Goal: Information Seeking & Learning: Check status

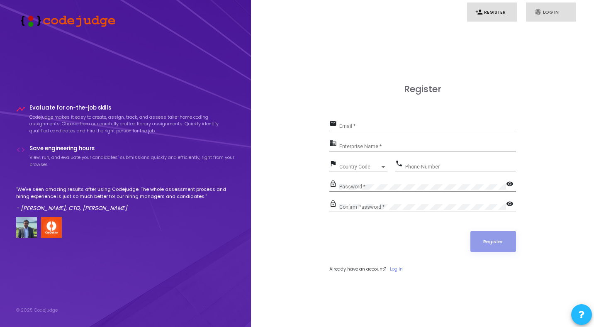
click at [543, 9] on link "fingerprint Log In" at bounding box center [551, 12] width 50 height 20
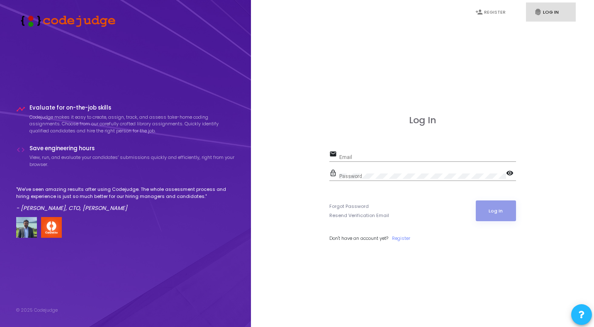
click at [375, 156] on input "Email" at bounding box center [428, 157] width 177 height 6
type input "[PERSON_NAME][EMAIL_ADDRESS][PERSON_NAME][DOMAIN_NAME]"
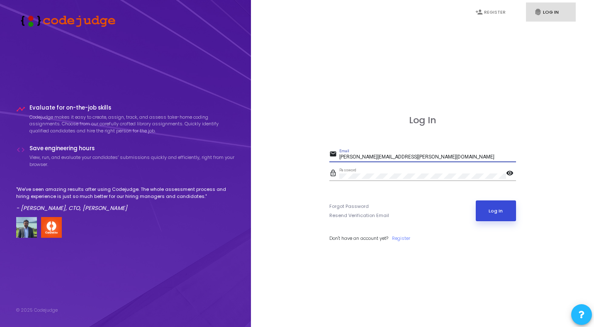
click at [498, 210] on button "Log In" at bounding box center [496, 210] width 40 height 21
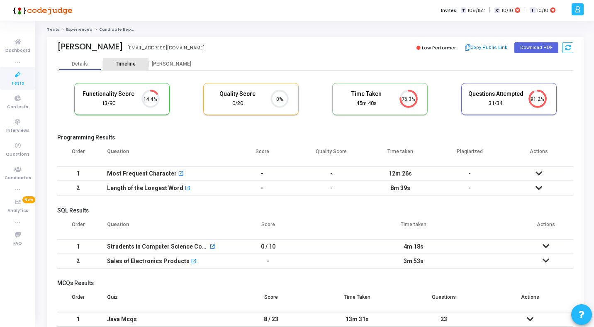
click at [128, 61] on div "Timeline" at bounding box center [126, 64] width 20 height 6
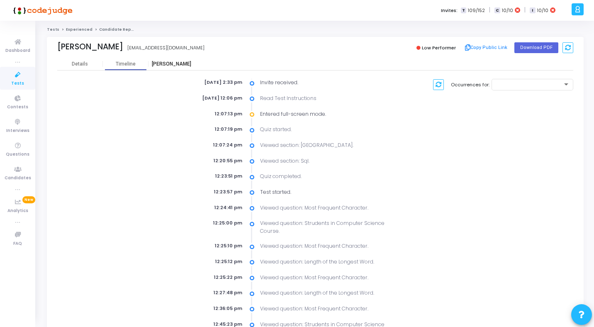
click at [169, 66] on div "[PERSON_NAME]" at bounding box center [172, 64] width 46 height 6
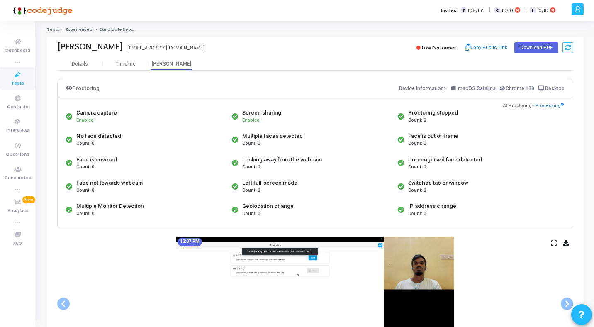
click at [552, 244] on icon at bounding box center [554, 243] width 5 height 5
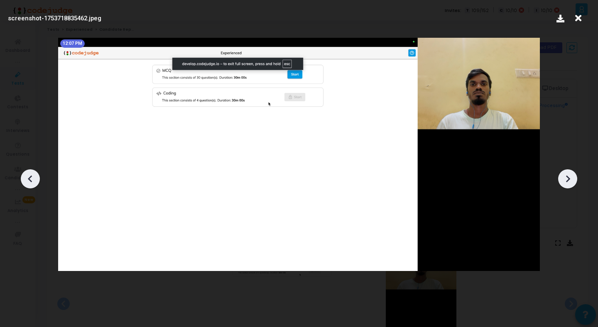
click at [574, 182] on div at bounding box center [567, 178] width 19 height 19
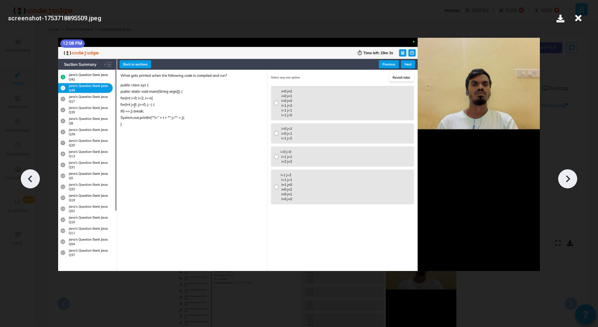
click at [574, 182] on div at bounding box center [567, 178] width 19 height 19
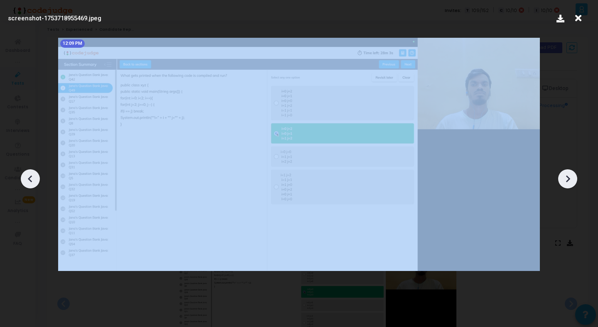
click at [574, 182] on div at bounding box center [567, 178] width 19 height 19
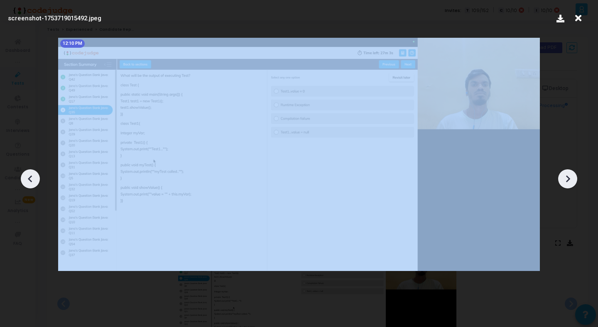
click at [574, 182] on div at bounding box center [567, 178] width 19 height 19
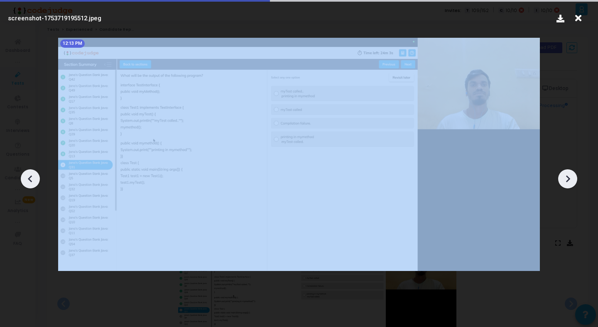
click at [574, 182] on div at bounding box center [567, 178] width 19 height 19
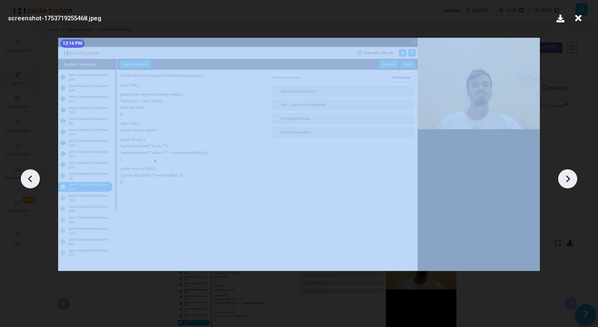
click at [574, 182] on div at bounding box center [567, 178] width 19 height 19
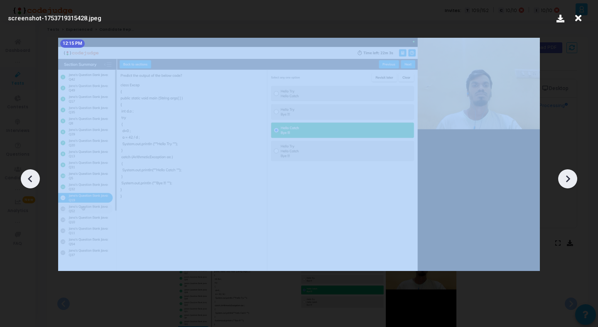
click at [574, 182] on div at bounding box center [567, 178] width 19 height 19
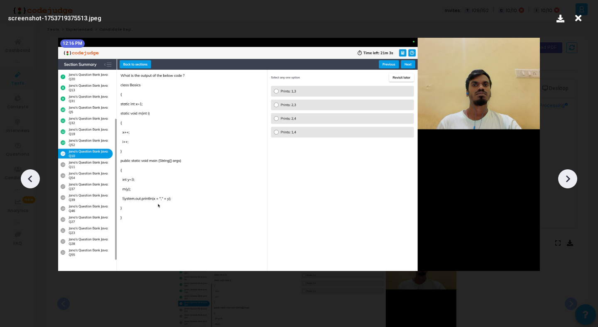
click at [574, 182] on div at bounding box center [567, 178] width 19 height 19
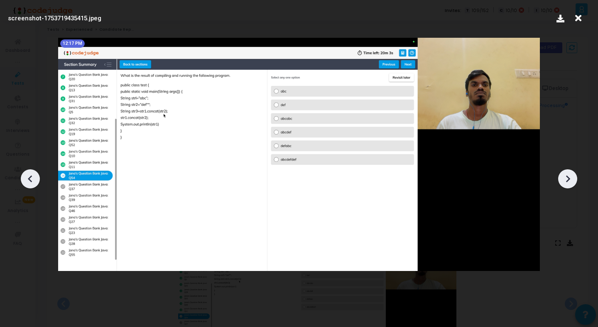
click at [574, 182] on div at bounding box center [567, 178] width 19 height 19
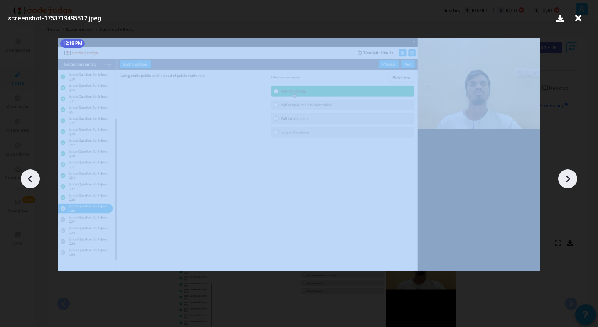
click at [574, 182] on div at bounding box center [567, 178] width 19 height 19
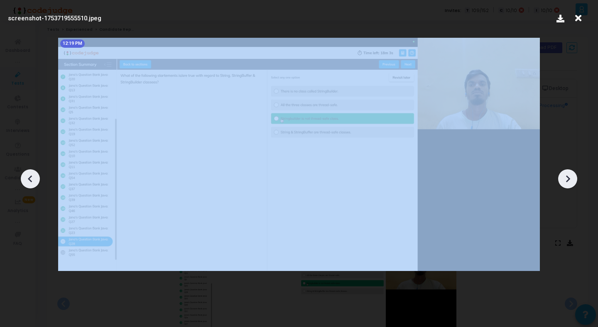
click at [574, 182] on div at bounding box center [567, 178] width 19 height 19
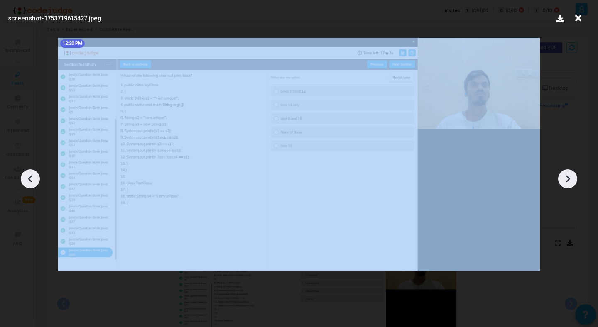
click at [574, 182] on div at bounding box center [567, 178] width 19 height 19
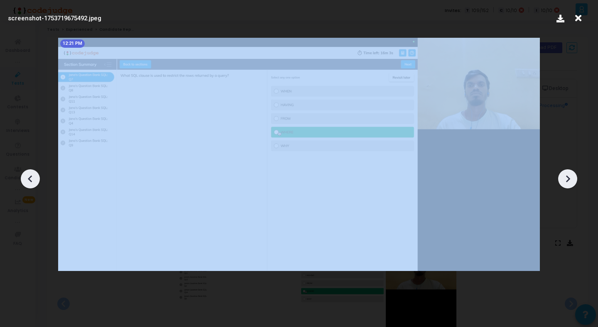
click at [574, 182] on div at bounding box center [567, 178] width 19 height 19
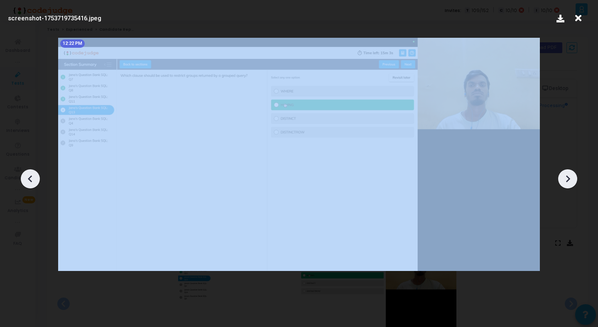
click at [574, 182] on div at bounding box center [567, 178] width 19 height 19
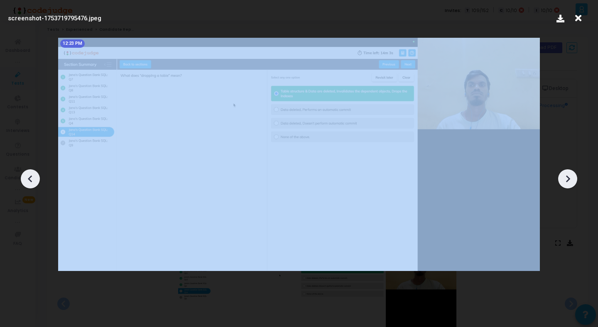
click at [574, 182] on div at bounding box center [567, 178] width 19 height 19
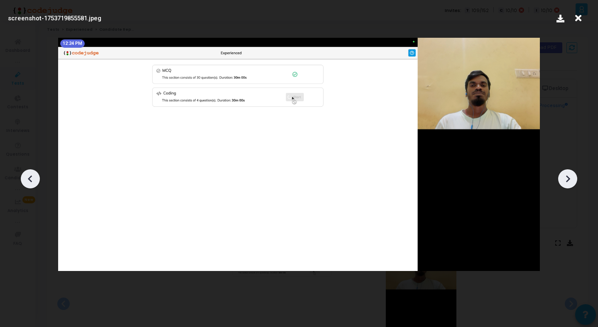
click at [574, 182] on div at bounding box center [567, 178] width 19 height 19
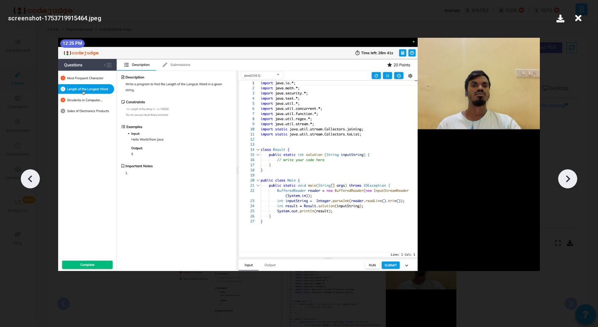
click at [574, 182] on div at bounding box center [567, 178] width 19 height 19
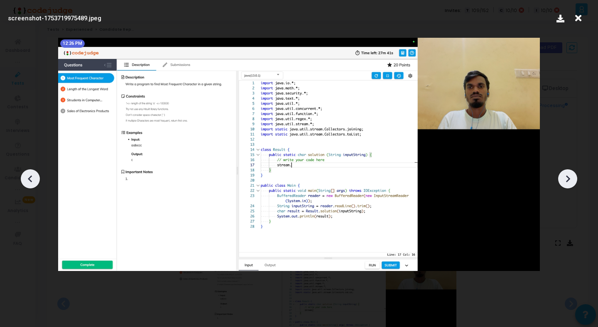
click at [574, 182] on div at bounding box center [567, 178] width 19 height 19
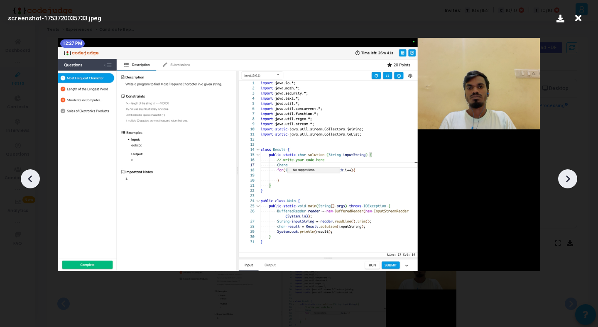
click at [574, 182] on div at bounding box center [567, 178] width 19 height 19
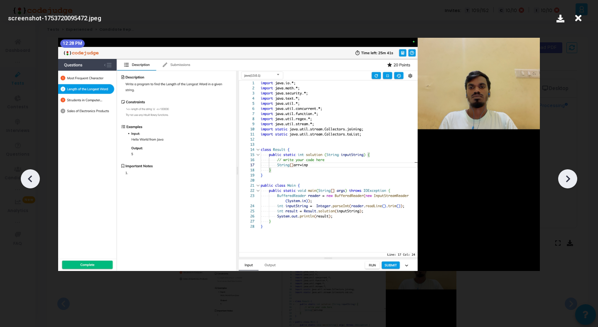
click at [574, 182] on div at bounding box center [567, 178] width 19 height 19
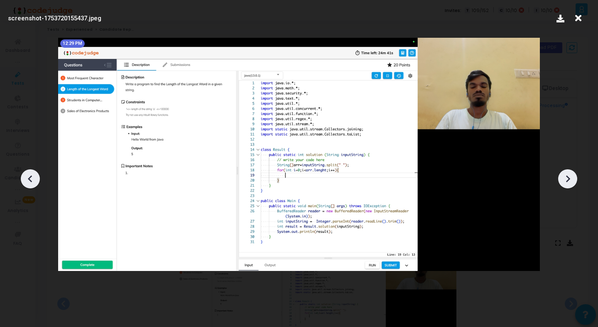
click at [574, 182] on div at bounding box center [567, 178] width 19 height 19
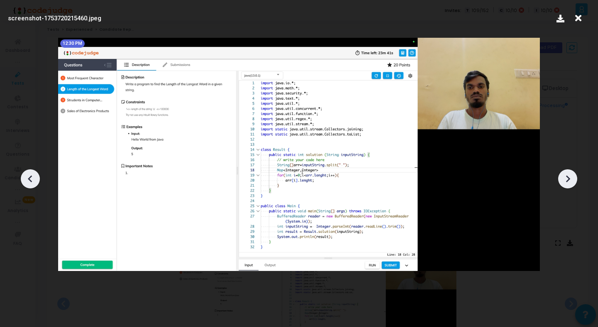
click at [574, 182] on div at bounding box center [567, 178] width 19 height 19
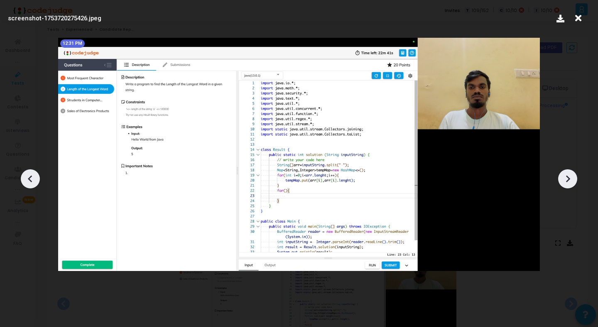
click at [574, 183] on div at bounding box center [567, 178] width 19 height 19
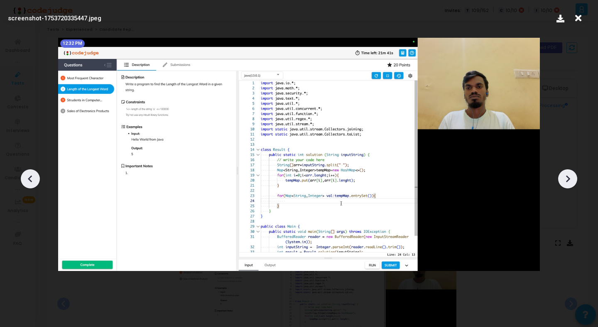
click at [574, 183] on div at bounding box center [567, 178] width 19 height 19
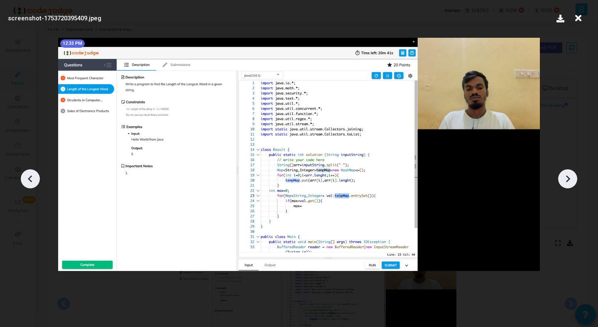
click at [574, 183] on div at bounding box center [567, 178] width 19 height 19
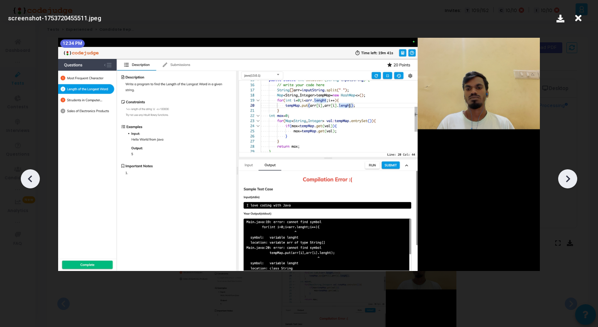
click at [574, 183] on div at bounding box center [567, 178] width 19 height 19
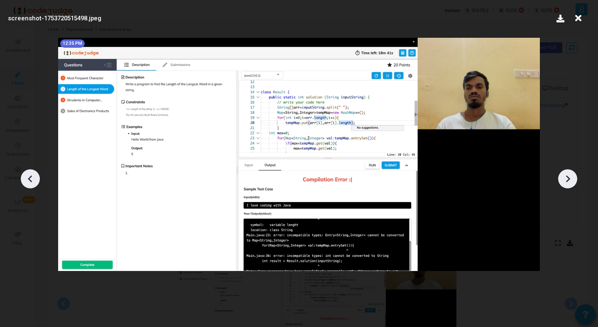
click at [574, 183] on div at bounding box center [567, 178] width 19 height 19
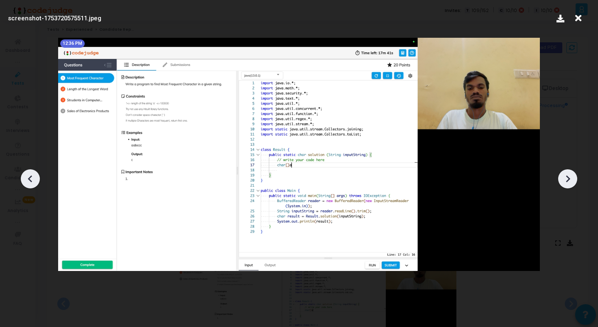
click at [574, 183] on div at bounding box center [567, 178] width 19 height 19
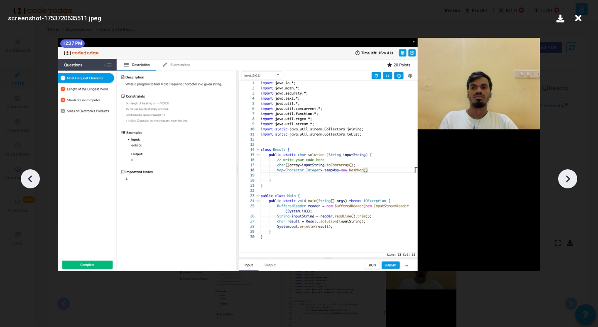
click at [574, 183] on div at bounding box center [567, 178] width 19 height 19
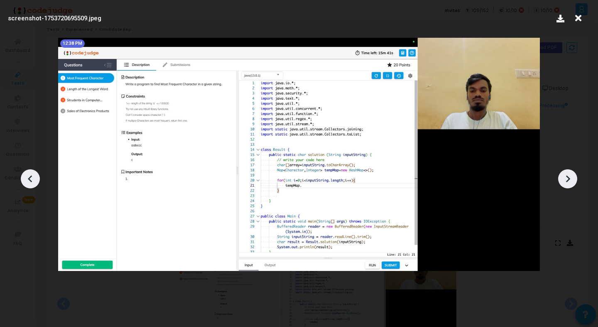
click at [574, 183] on div at bounding box center [567, 178] width 19 height 19
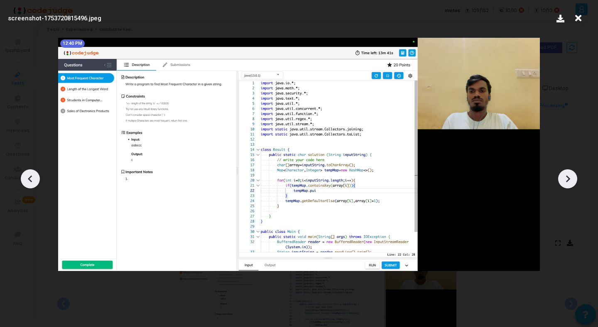
click at [574, 183] on div at bounding box center [567, 178] width 19 height 19
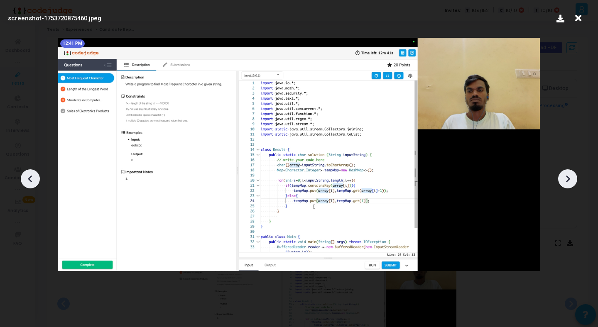
click at [573, 181] on icon at bounding box center [567, 179] width 12 height 12
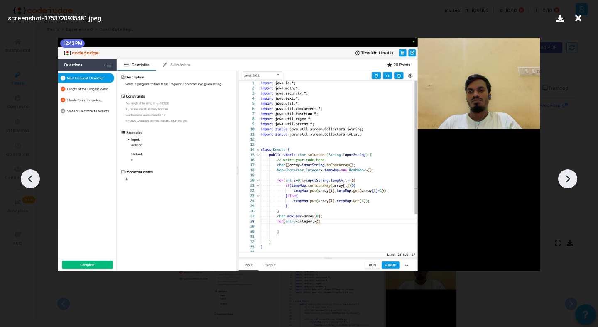
click at [573, 181] on icon at bounding box center [567, 179] width 12 height 12
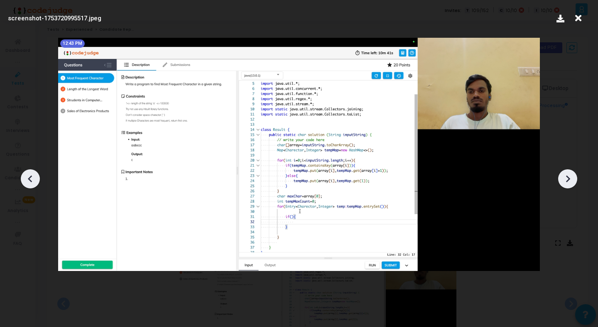
click at [573, 181] on icon at bounding box center [567, 179] width 12 height 12
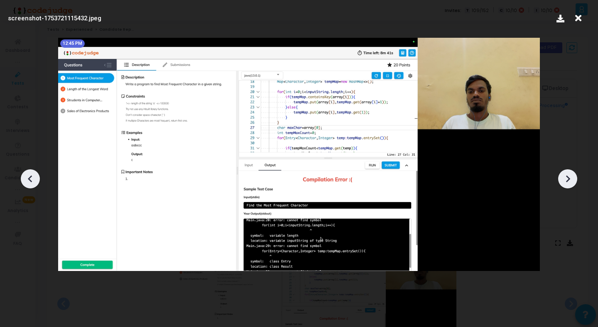
click at [573, 181] on icon at bounding box center [567, 179] width 12 height 12
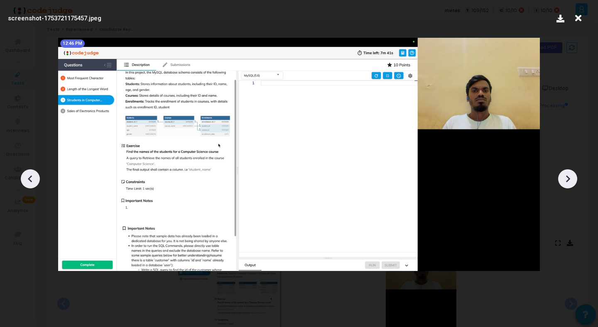
click at [573, 181] on icon at bounding box center [567, 179] width 12 height 12
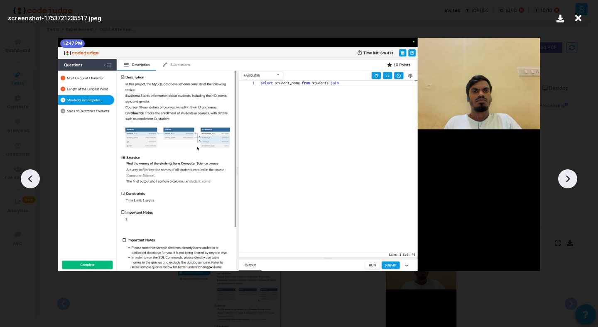
click at [573, 181] on icon at bounding box center [567, 179] width 12 height 12
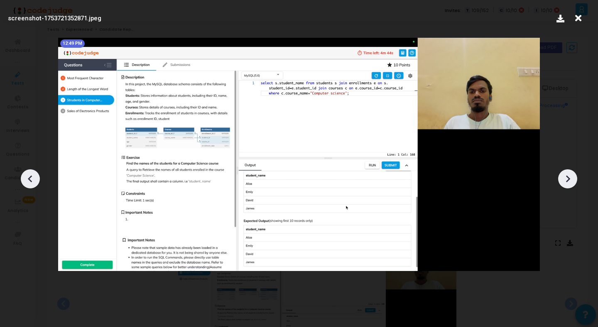
click at [573, 181] on icon at bounding box center [567, 179] width 12 height 12
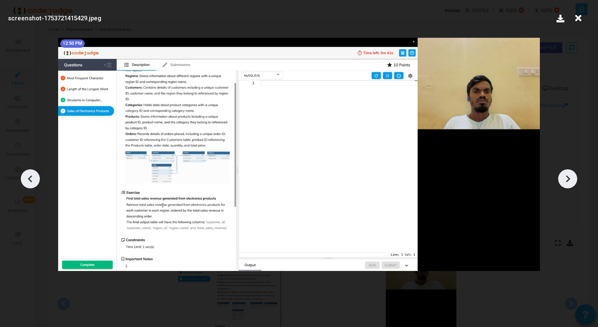
click at [573, 181] on icon at bounding box center [567, 179] width 12 height 12
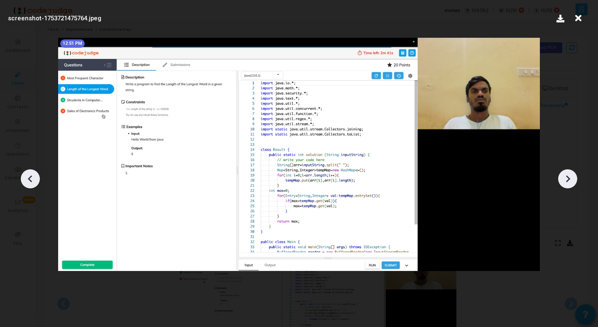
click at [573, 181] on icon at bounding box center [567, 179] width 12 height 12
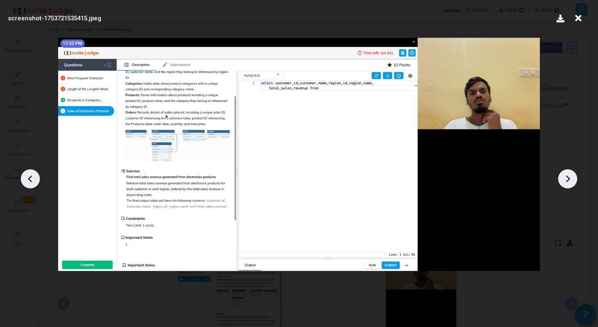
click at [573, 181] on icon at bounding box center [567, 179] width 12 height 12
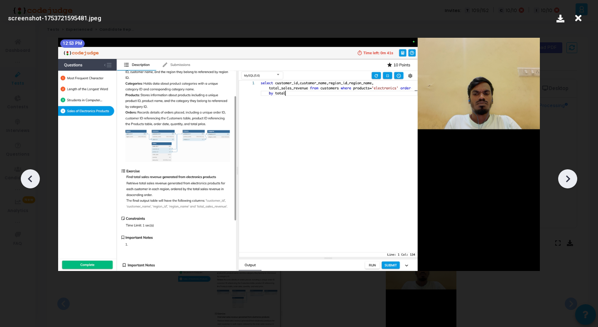
click at [573, 181] on icon at bounding box center [567, 179] width 12 height 12
click at [579, 20] on icon at bounding box center [578, 18] width 13 height 16
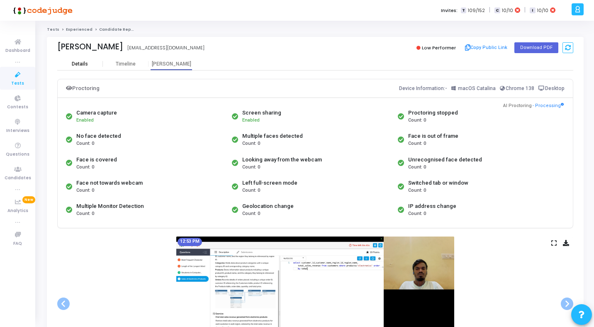
click at [77, 65] on div "Details" at bounding box center [80, 64] width 16 height 6
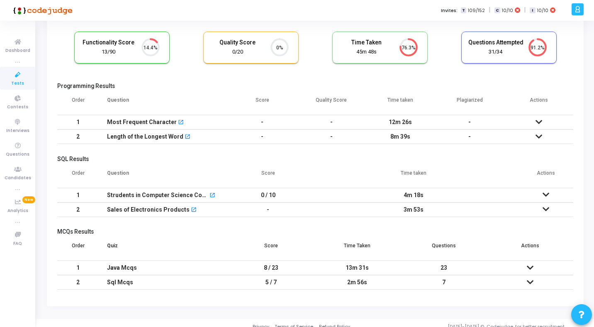
scroll to position [56, 0]
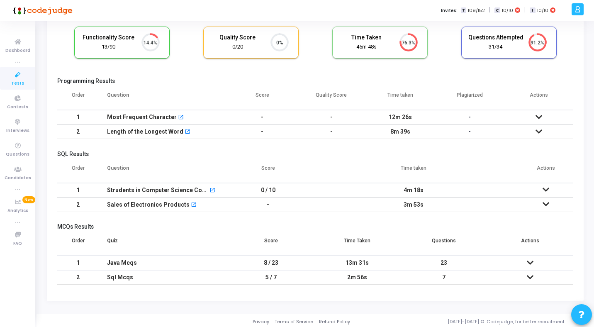
click at [538, 116] on icon at bounding box center [539, 117] width 7 height 6
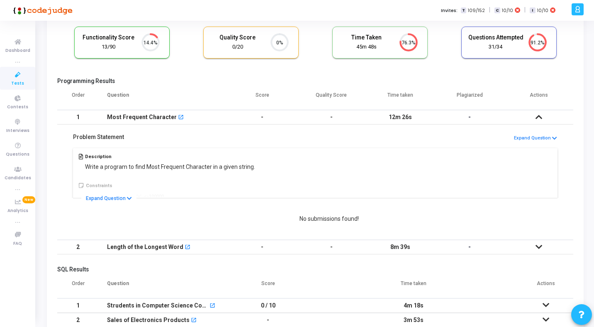
click at [538, 116] on icon at bounding box center [539, 117] width 7 height 6
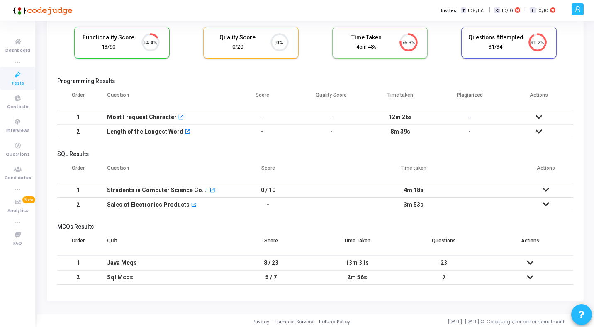
click at [539, 134] on icon at bounding box center [539, 132] width 7 height 6
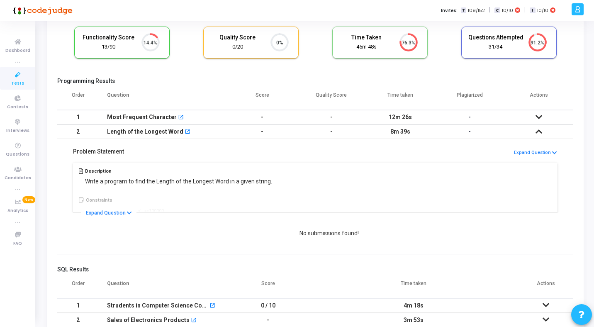
click at [539, 134] on icon at bounding box center [539, 132] width 7 height 6
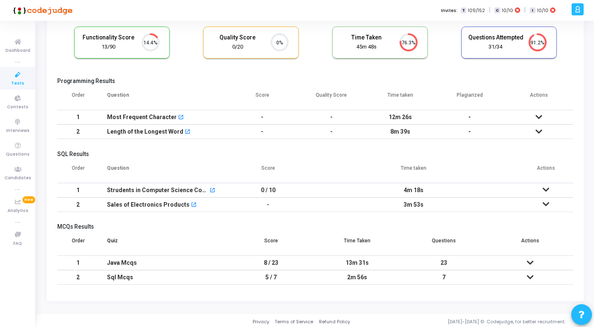
scroll to position [59, 0]
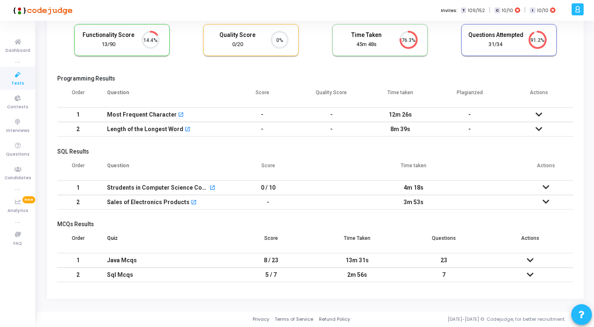
click at [547, 188] on icon at bounding box center [546, 187] width 7 height 6
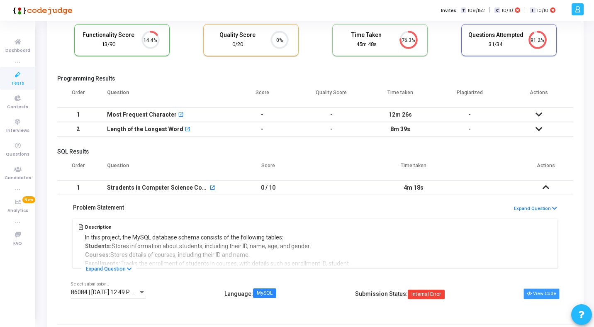
click at [545, 292] on button "View Code" at bounding box center [542, 293] width 36 height 11
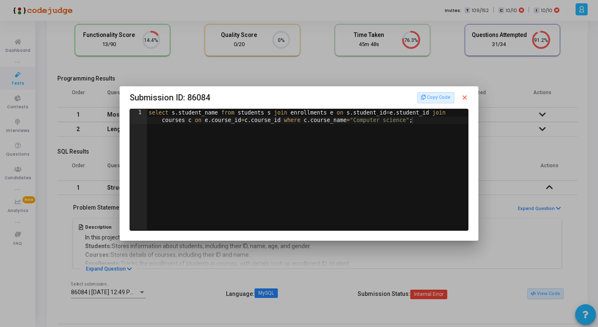
click at [464, 100] on mat-icon "close" at bounding box center [464, 97] width 7 height 7
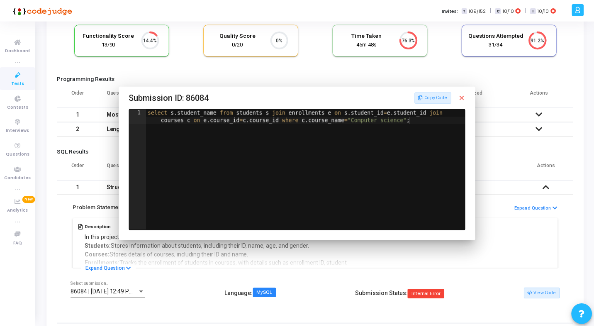
scroll to position [59, 0]
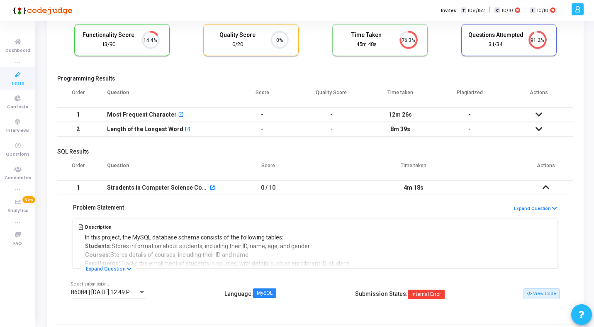
click at [548, 188] on icon at bounding box center [546, 187] width 7 height 6
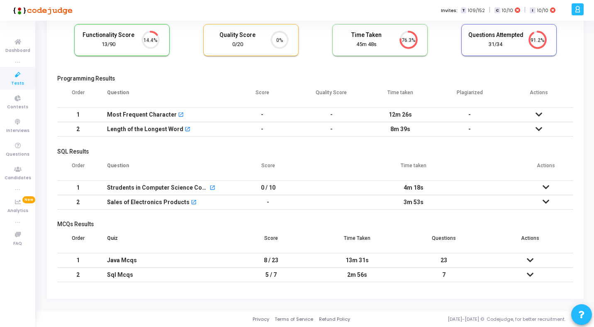
click at [545, 202] on icon at bounding box center [546, 202] width 7 height 6
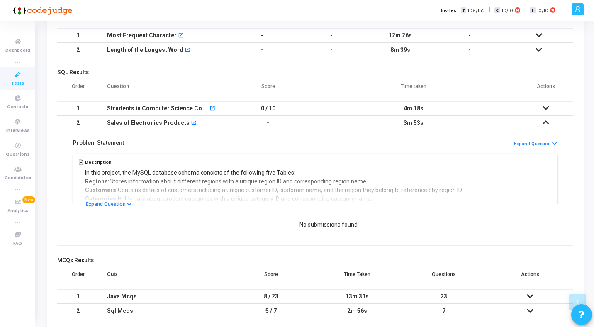
scroll to position [142, 0]
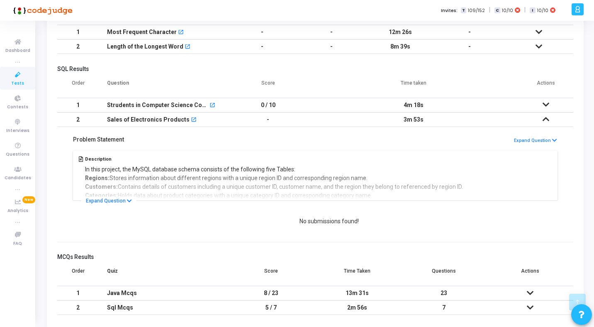
click at [544, 119] on icon at bounding box center [546, 119] width 7 height 6
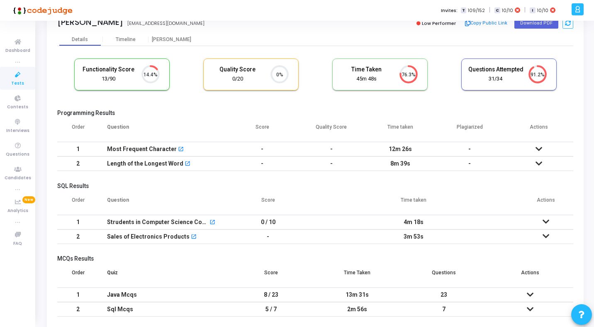
scroll to position [23, 0]
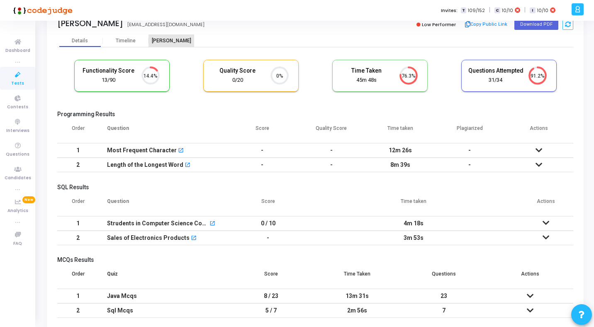
click at [176, 42] on div "[PERSON_NAME]" at bounding box center [172, 41] width 46 height 6
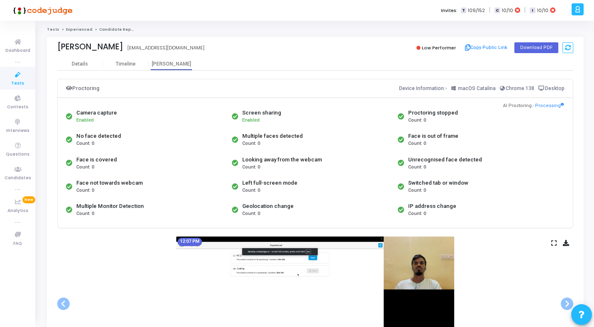
click at [552, 242] on icon at bounding box center [554, 243] width 5 height 5
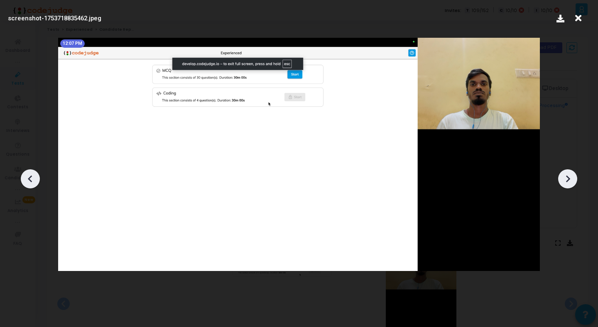
click at [562, 172] on div at bounding box center [567, 178] width 19 height 19
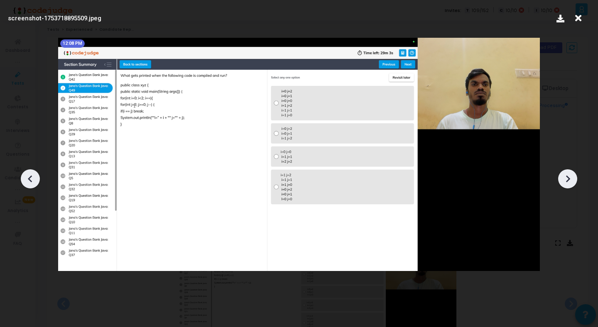
click at [562, 172] on div at bounding box center [567, 178] width 19 height 19
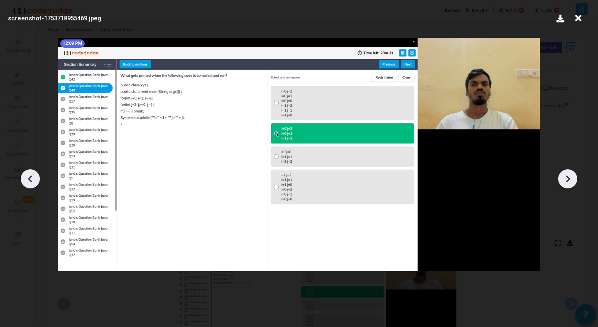
click at [562, 172] on div at bounding box center [567, 178] width 19 height 19
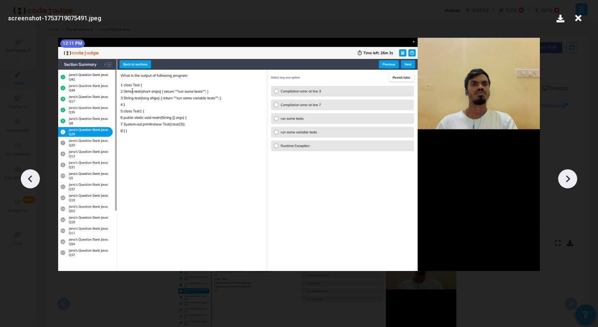
click at [562, 172] on div at bounding box center [567, 178] width 19 height 19
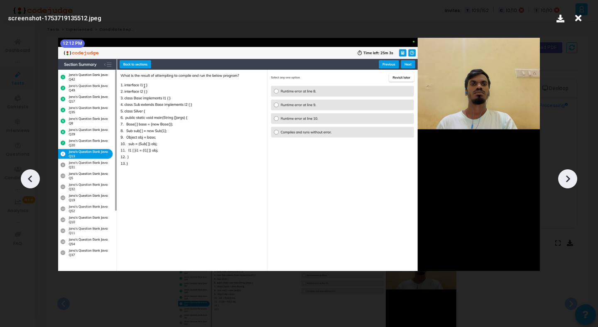
click at [562, 172] on div at bounding box center [567, 178] width 19 height 19
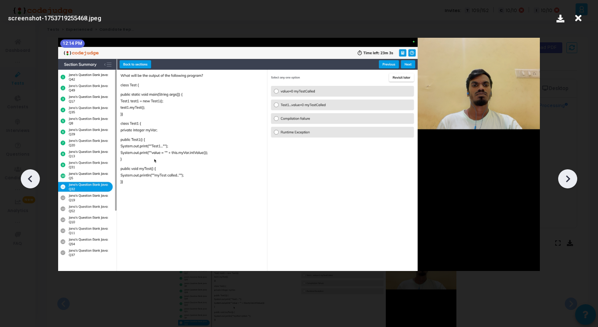
click at [562, 172] on div at bounding box center [567, 178] width 19 height 19
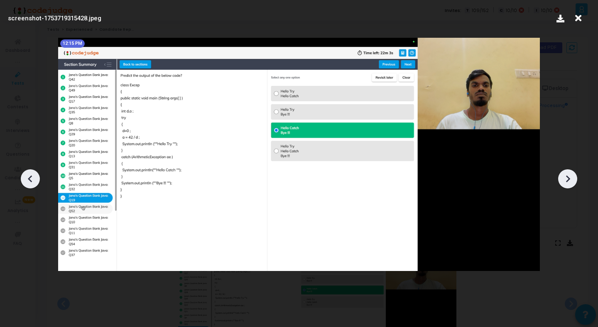
click at [562, 172] on div at bounding box center [567, 178] width 19 height 19
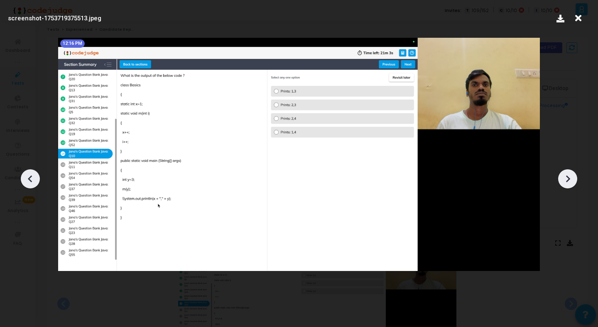
click at [562, 172] on div at bounding box center [567, 178] width 19 height 19
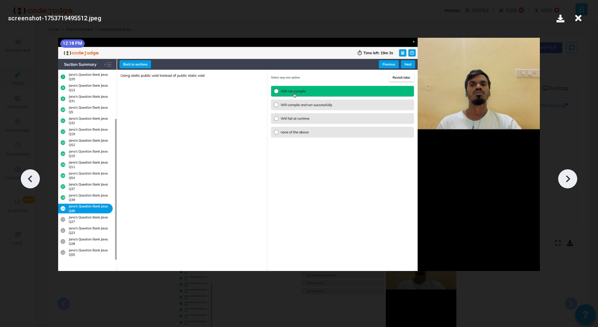
click at [562, 172] on div at bounding box center [567, 178] width 19 height 19
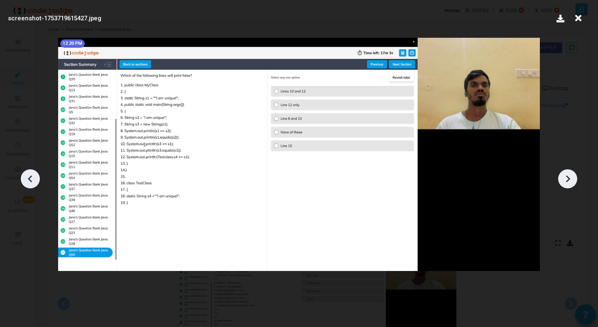
click at [562, 172] on div at bounding box center [567, 178] width 19 height 19
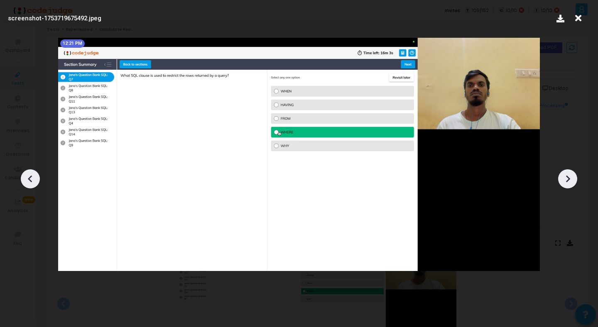
click at [562, 172] on div at bounding box center [567, 178] width 19 height 19
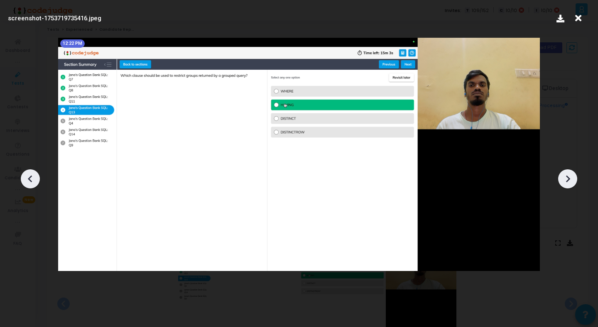
click at [562, 172] on div at bounding box center [567, 178] width 19 height 19
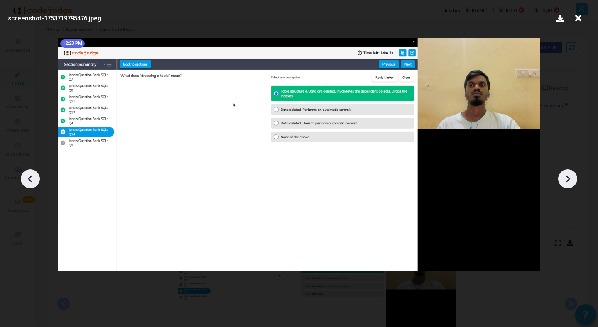
click at [562, 172] on div at bounding box center [567, 178] width 19 height 19
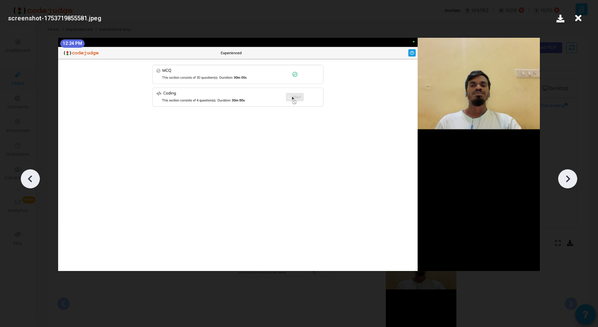
click at [562, 172] on div at bounding box center [567, 178] width 19 height 19
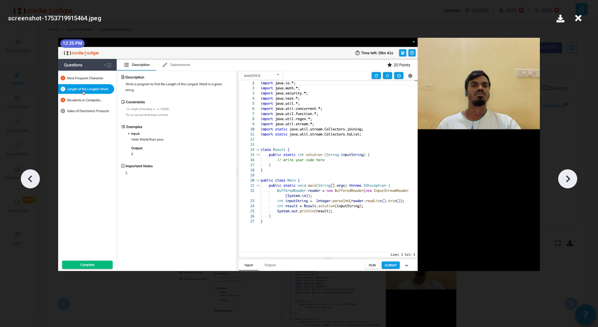
click at [562, 172] on div at bounding box center [567, 178] width 19 height 19
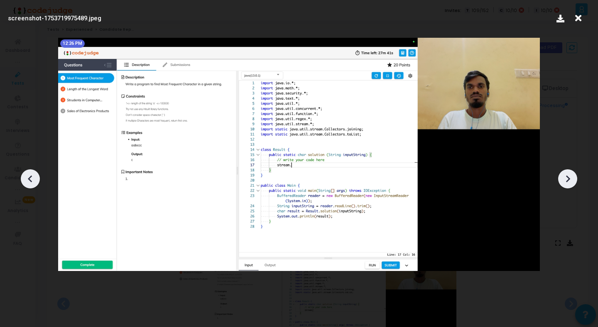
click at [562, 172] on div at bounding box center [567, 178] width 19 height 19
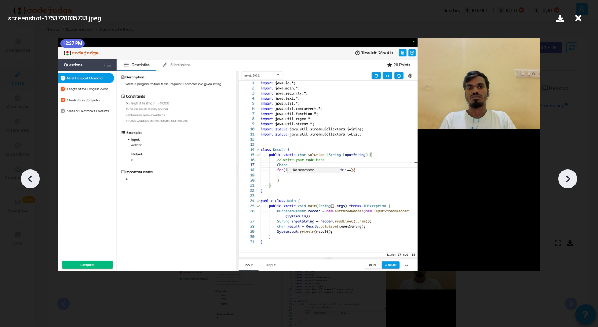
click at [562, 172] on div at bounding box center [567, 178] width 19 height 19
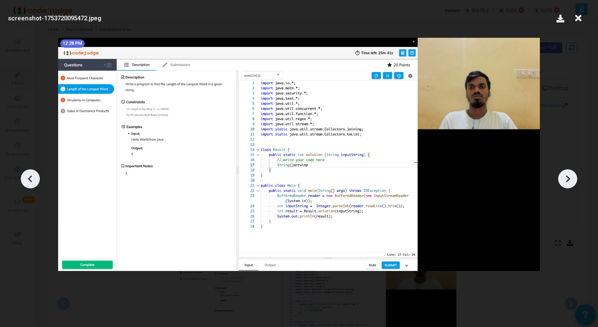
click at [562, 172] on div at bounding box center [567, 178] width 19 height 19
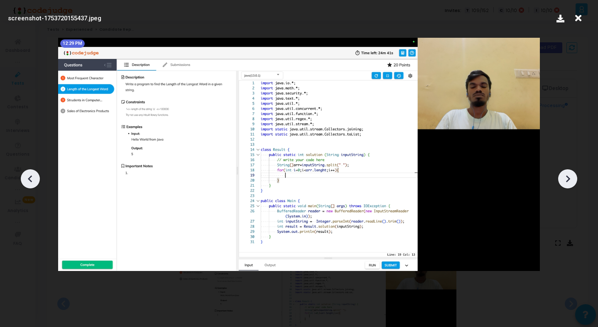
click at [564, 177] on icon at bounding box center [567, 179] width 12 height 12
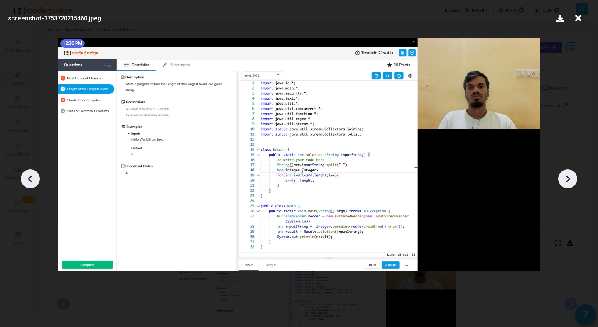
click at [564, 177] on icon at bounding box center [567, 179] width 12 height 12
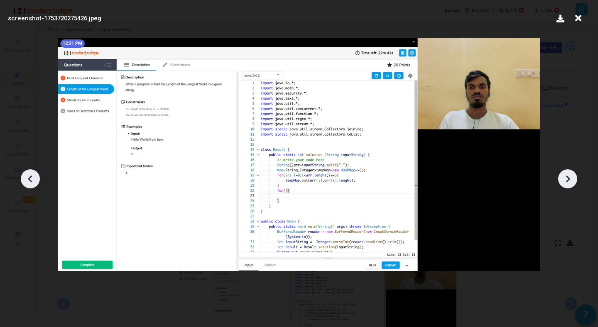
click at [564, 177] on icon at bounding box center [567, 179] width 12 height 12
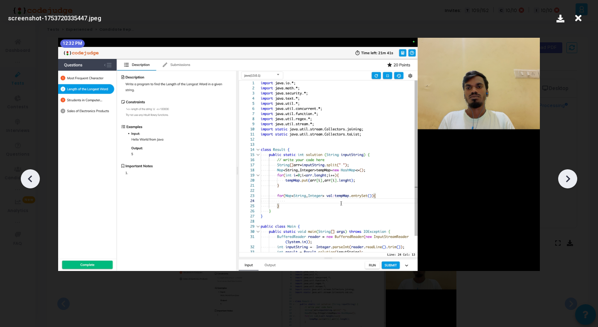
click at [564, 177] on icon at bounding box center [567, 179] width 12 height 12
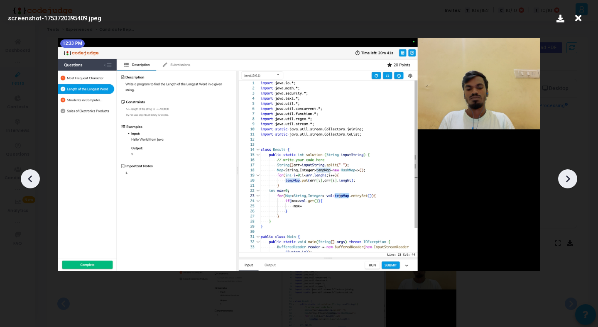
click at [564, 177] on icon at bounding box center [567, 179] width 12 height 12
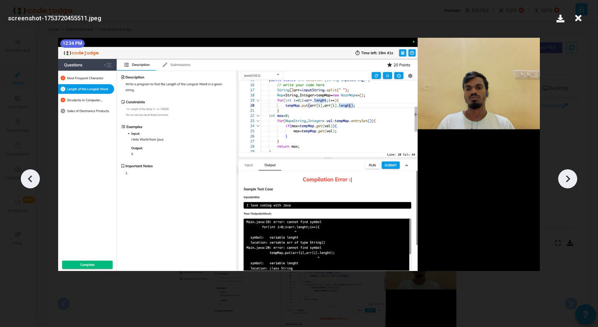
click at [564, 177] on icon at bounding box center [567, 179] width 12 height 12
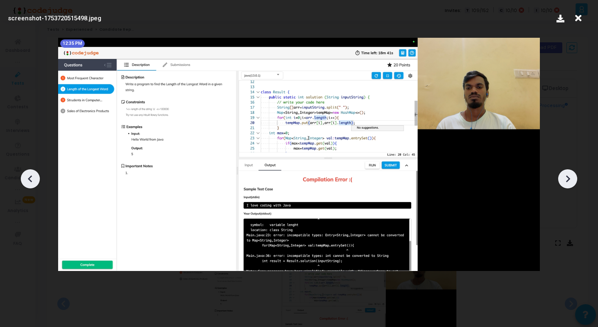
click at [564, 177] on icon at bounding box center [567, 179] width 12 height 12
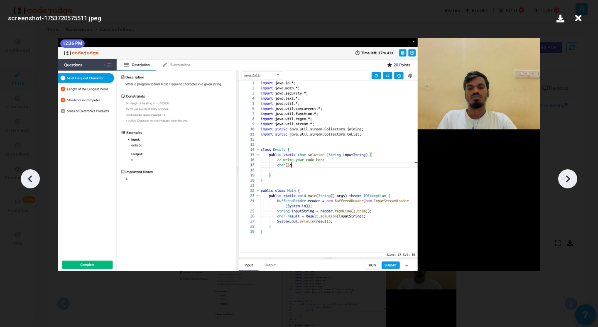
click at [564, 177] on icon at bounding box center [567, 179] width 12 height 12
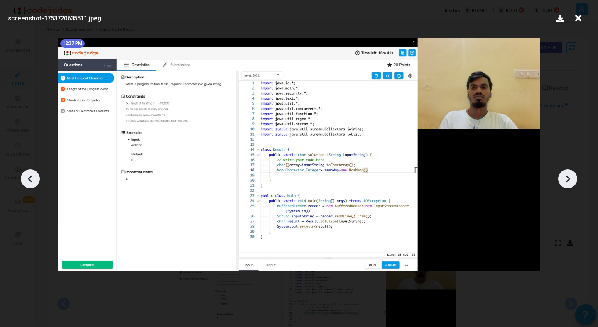
click at [564, 177] on icon at bounding box center [567, 179] width 12 height 12
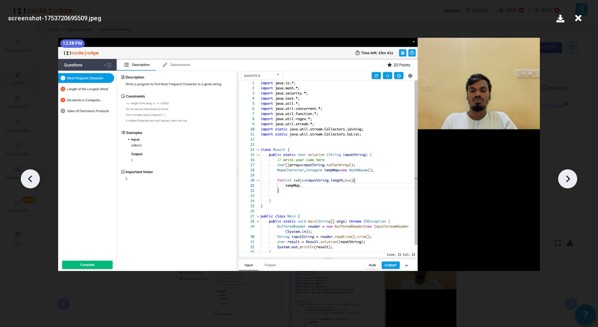
click at [564, 177] on icon at bounding box center [567, 179] width 12 height 12
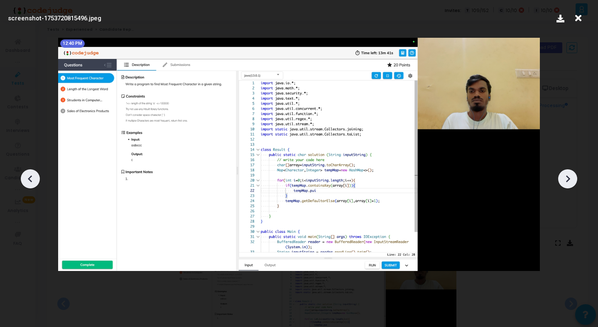
click at [564, 178] on icon at bounding box center [567, 179] width 12 height 12
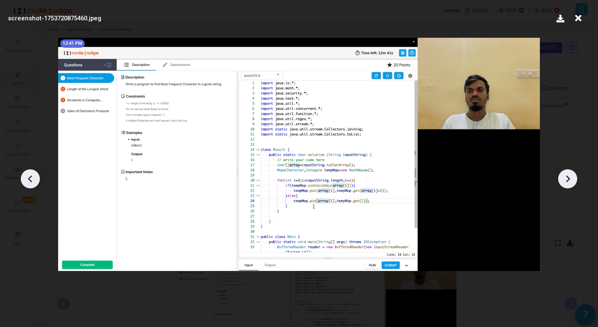
click at [564, 178] on icon at bounding box center [567, 179] width 12 height 12
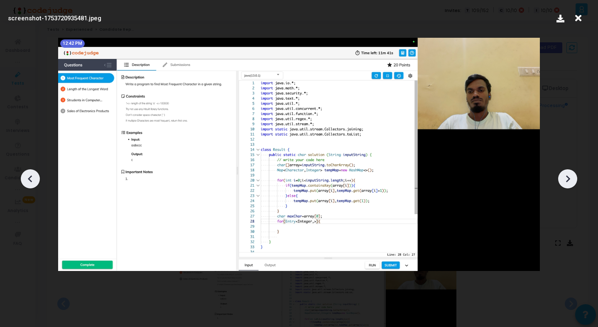
click at [564, 178] on icon at bounding box center [567, 179] width 12 height 12
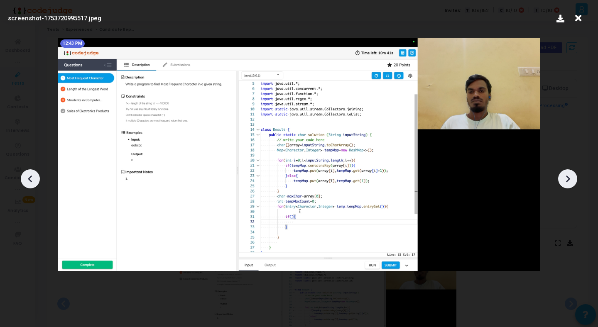
click at [564, 178] on icon at bounding box center [567, 179] width 12 height 12
click at [563, 178] on icon at bounding box center [567, 179] width 12 height 12
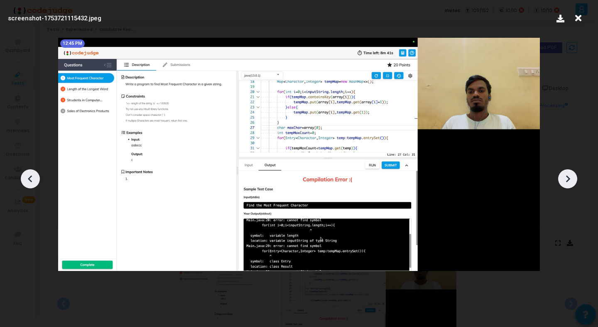
click at [31, 181] on icon at bounding box center [30, 179] width 4 height 7
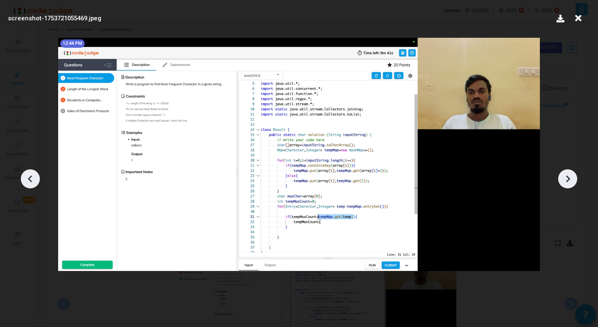
click at [572, 178] on icon at bounding box center [567, 179] width 12 height 12
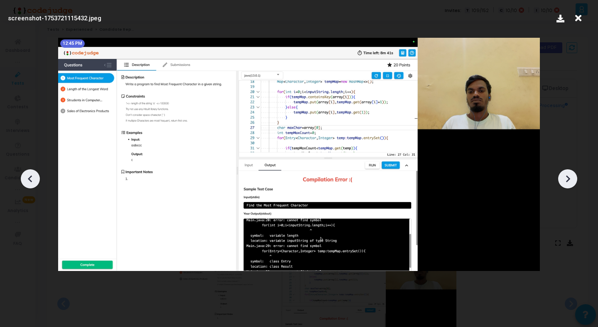
click at [572, 178] on icon at bounding box center [567, 179] width 12 height 12
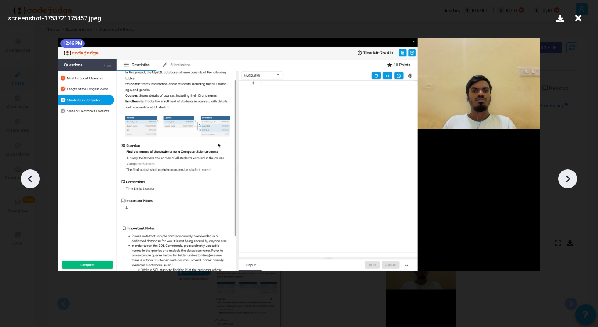
click at [577, 19] on icon at bounding box center [578, 18] width 13 height 16
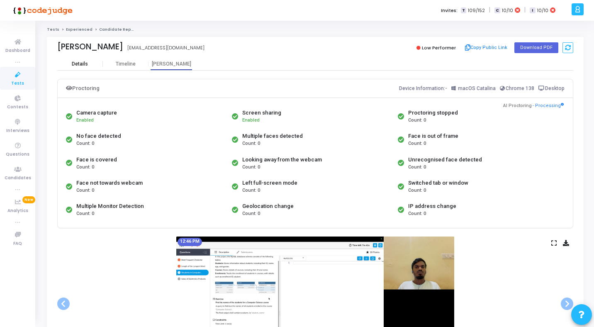
click at [78, 63] on div "Details" at bounding box center [80, 64] width 16 height 6
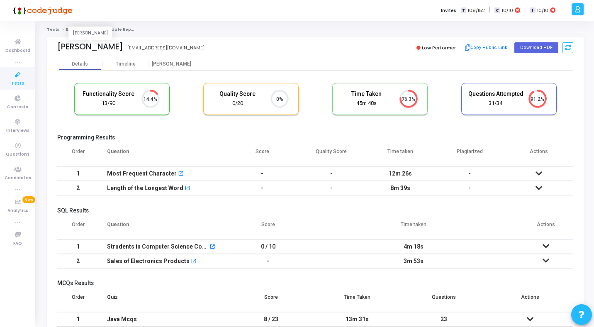
drag, startPoint x: 59, startPoint y: 44, endPoint x: 120, endPoint y: 45, distance: 60.6
click at [120, 45] on div "[PERSON_NAME]" at bounding box center [90, 47] width 66 height 10
copy div "[PERSON_NAME]"
